Goal: Information Seeking & Learning: Learn about a topic

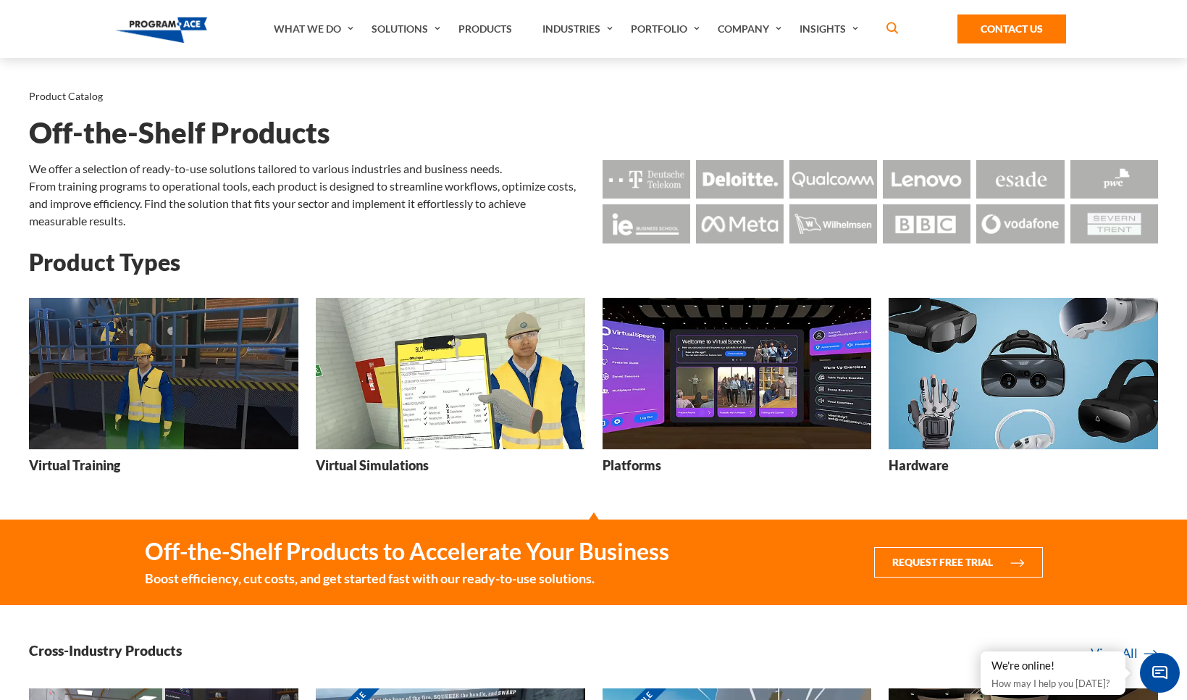
click at [995, 393] on img at bounding box center [1023, 373] width 269 height 151
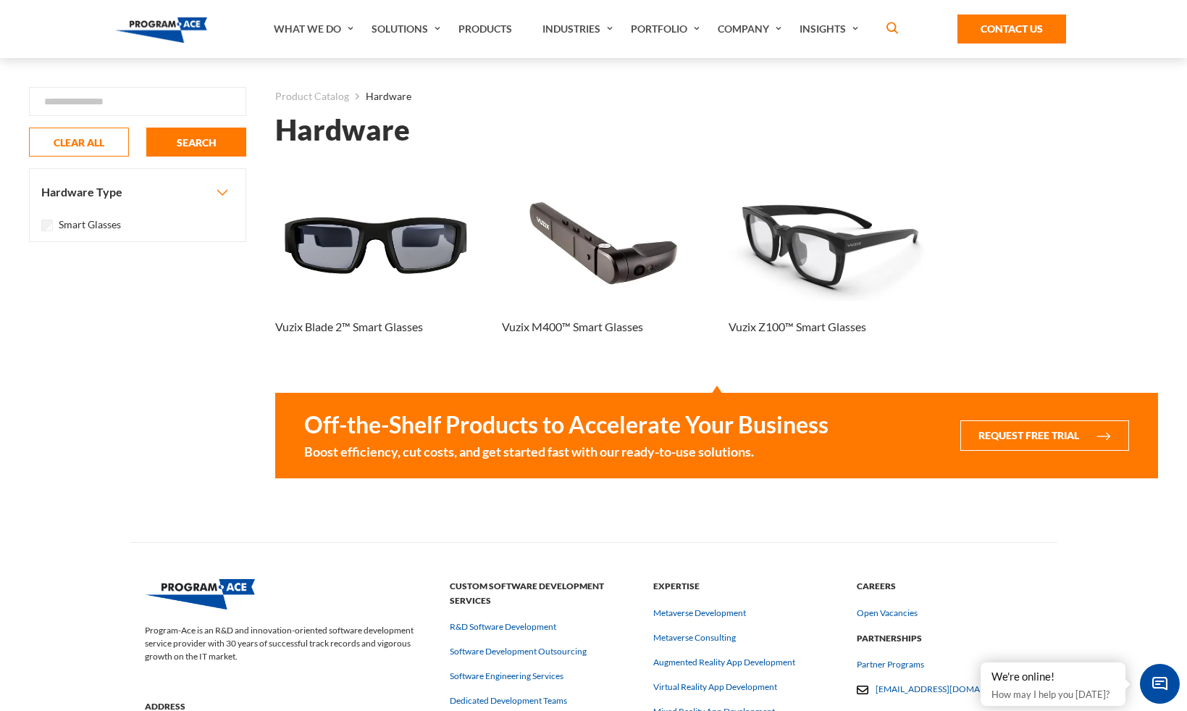
click at [784, 510] on div "Hardware Found 3 results Loading... Vuzix Blade 2™ Smart Glasses Vuzix M400™ Sm…" at bounding box center [716, 314] width 883 height 395
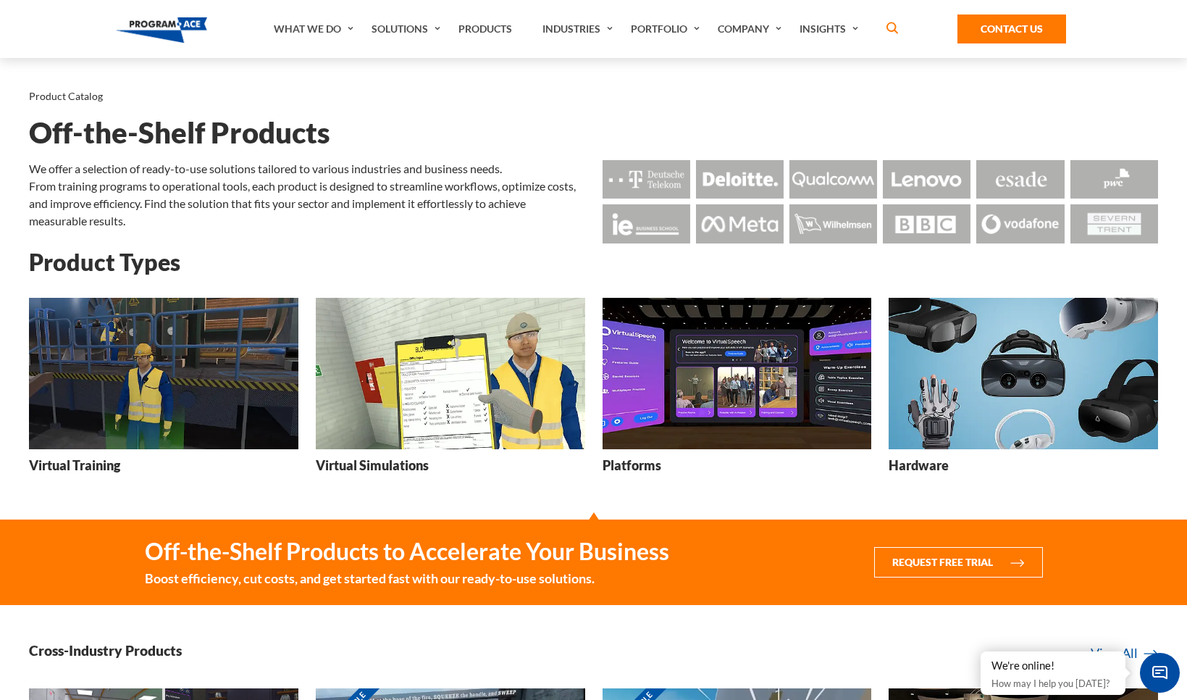
click at [695, 356] on img at bounding box center [737, 373] width 269 height 151
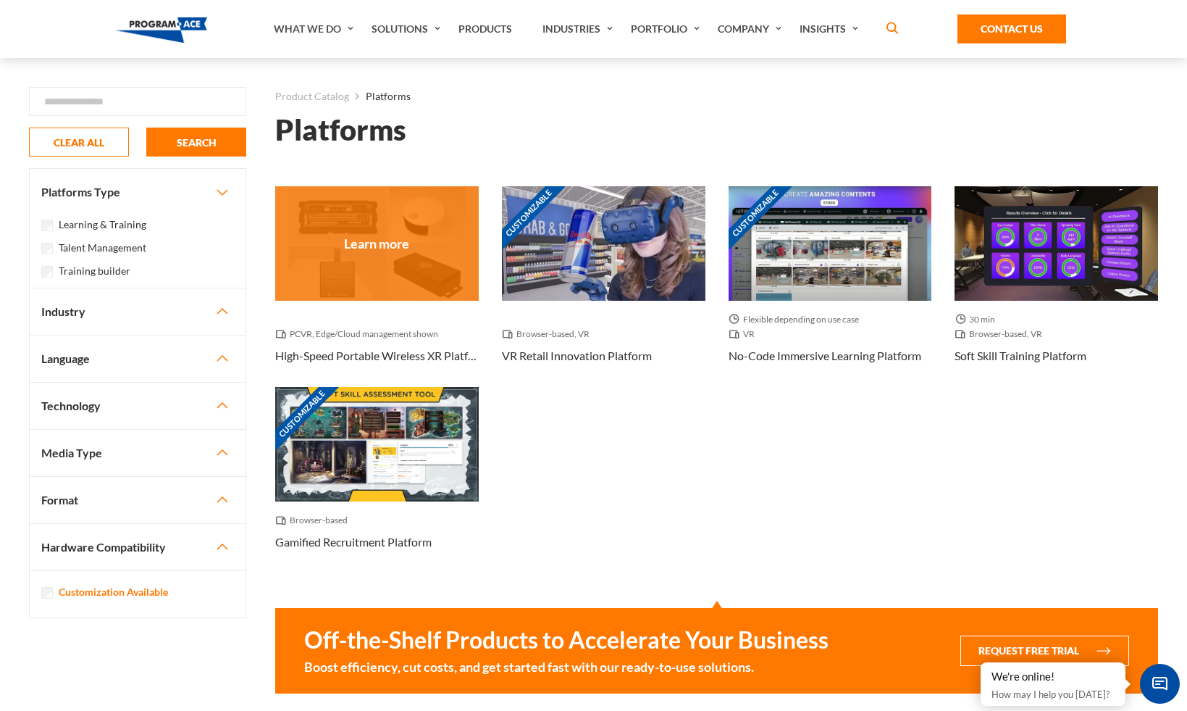
click at [440, 246] on div at bounding box center [377, 243] width 204 height 114
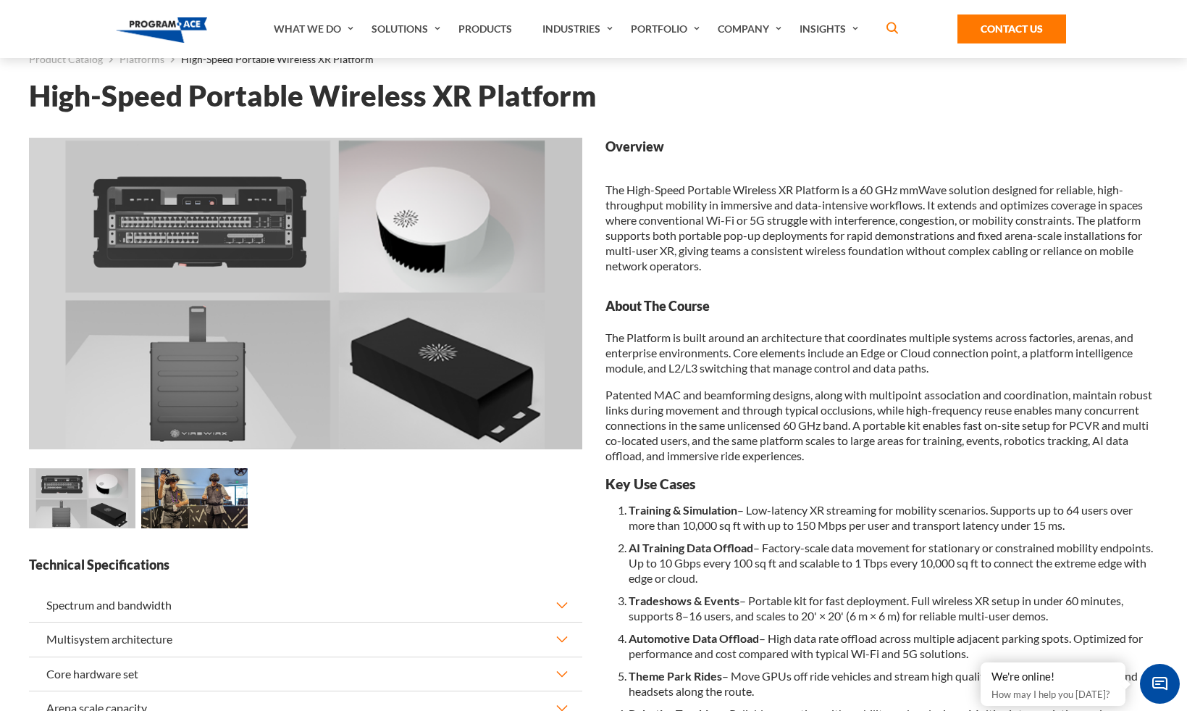
scroll to position [38, 0]
